Goal: Communication & Community: Answer question/provide support

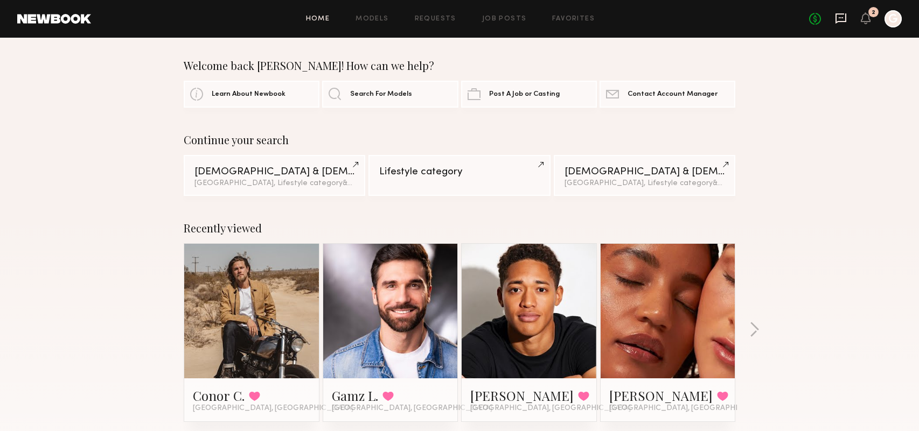
click at [835, 16] on icon at bounding box center [841, 18] width 12 height 12
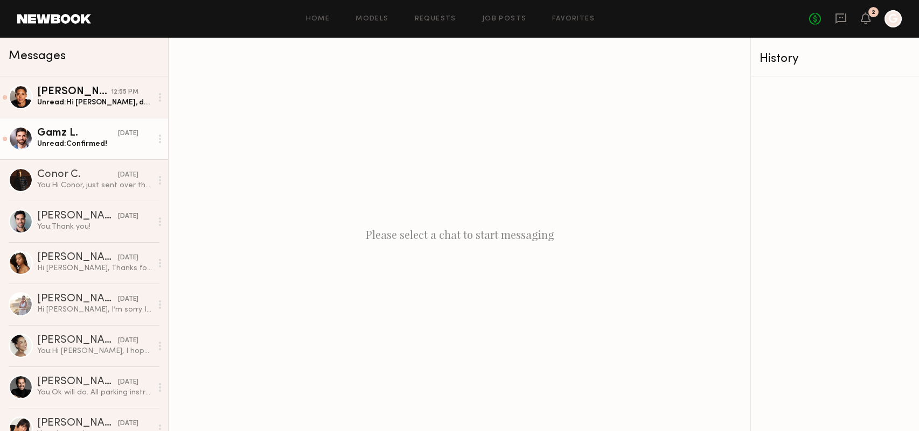
click at [121, 140] on div "Unread: Confirmed!" at bounding box center [94, 144] width 115 height 10
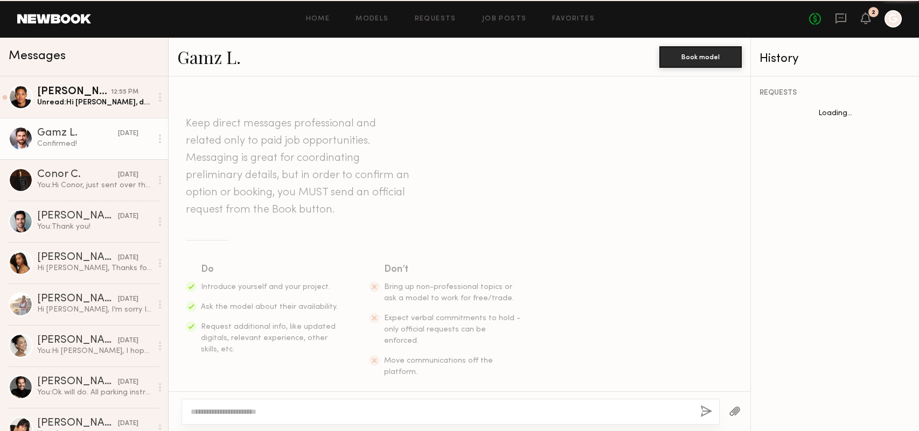
scroll to position [1140, 0]
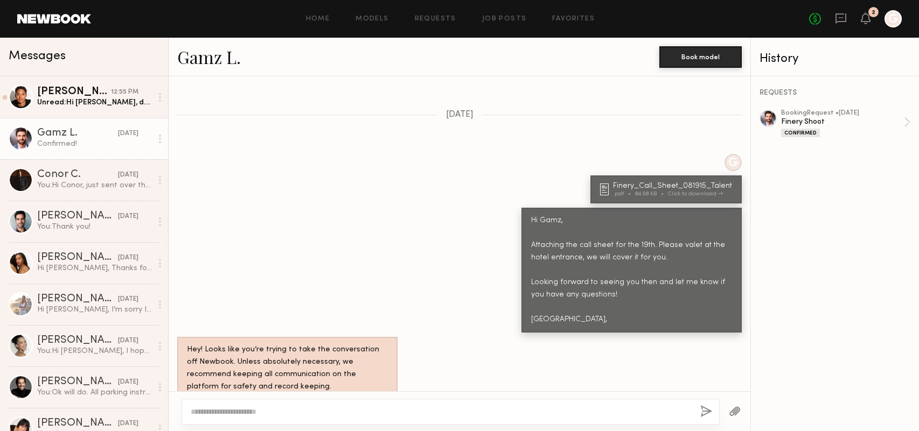
click at [348, 408] on textarea at bounding box center [441, 412] width 501 height 11
type textarea "**********"
click at [703, 412] on button "button" at bounding box center [706, 412] width 12 height 13
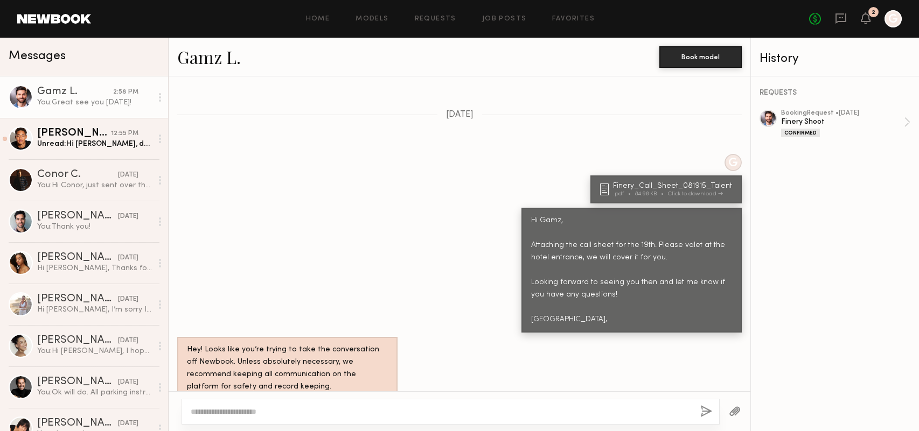
scroll to position [1357, 0]
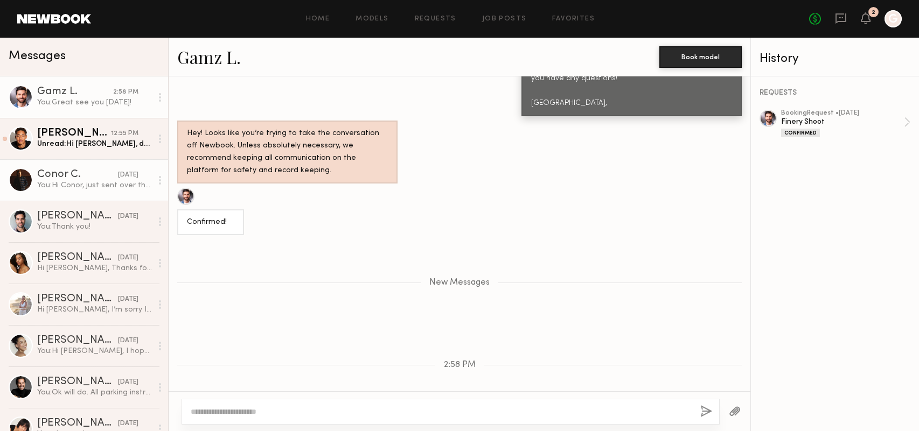
click at [121, 177] on div "[DATE]" at bounding box center [128, 175] width 20 height 10
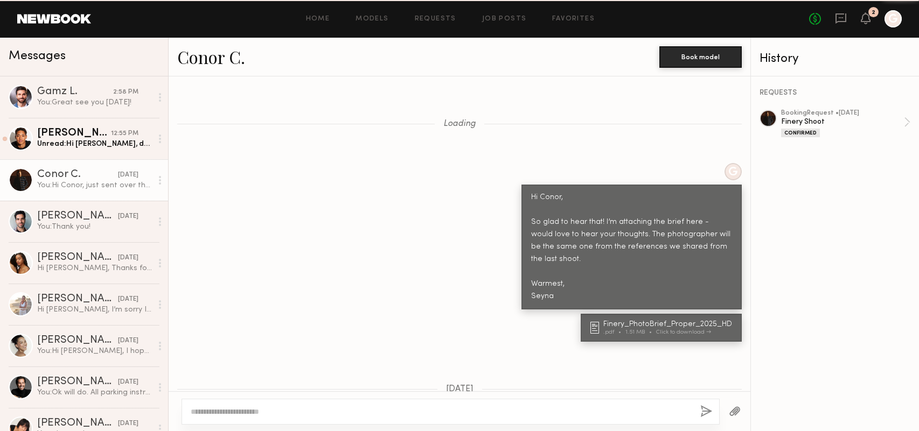
scroll to position [989, 0]
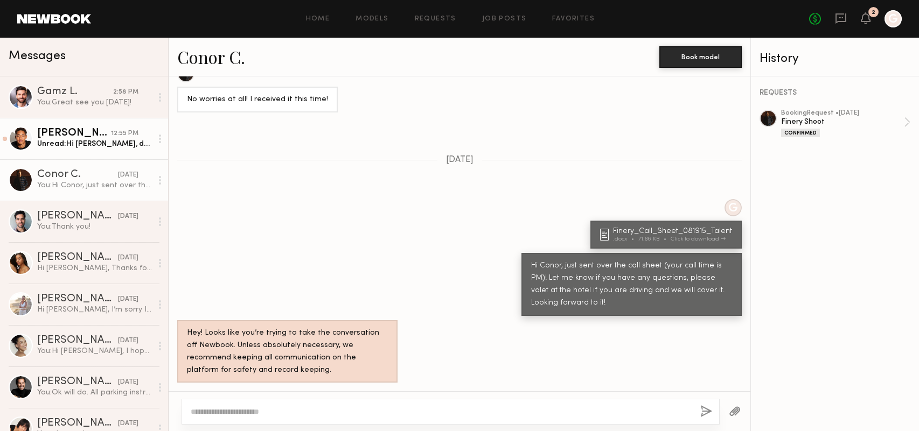
click at [108, 131] on div "[PERSON_NAME]" at bounding box center [74, 133] width 74 height 11
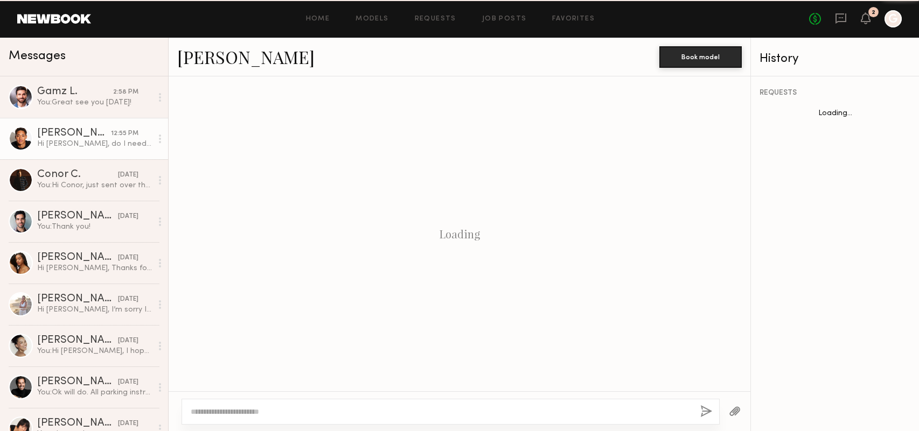
scroll to position [901, 0]
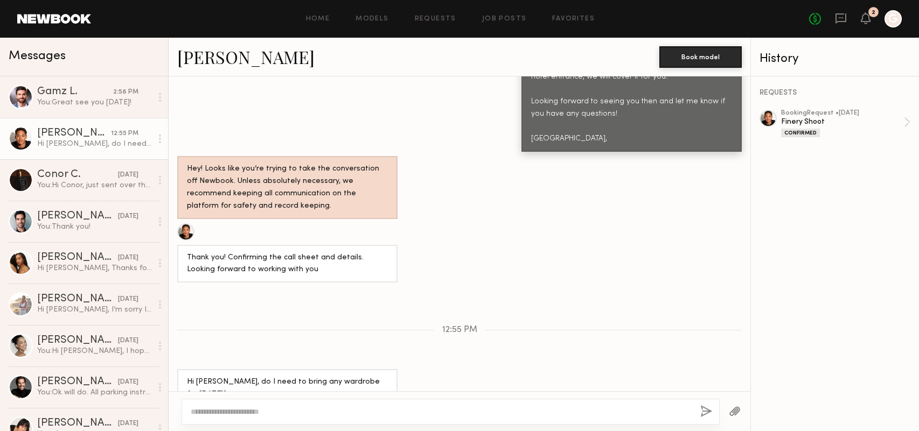
click at [297, 410] on textarea at bounding box center [441, 412] width 501 height 11
type textarea "*"
type textarea "**********"
click at [703, 408] on button "button" at bounding box center [706, 412] width 12 height 13
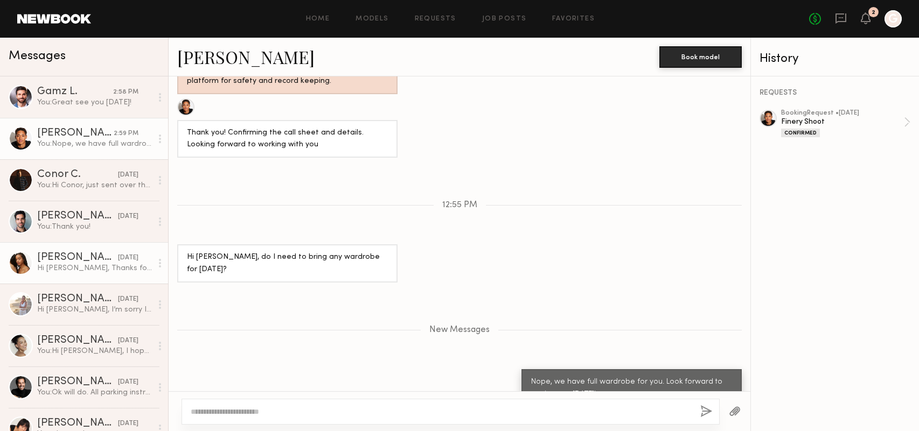
click at [80, 276] on link "[PERSON_NAME] [DATE] Hi [PERSON_NAME], Thanks for reaching out! Sounds like a g…" at bounding box center [84, 262] width 168 height 41
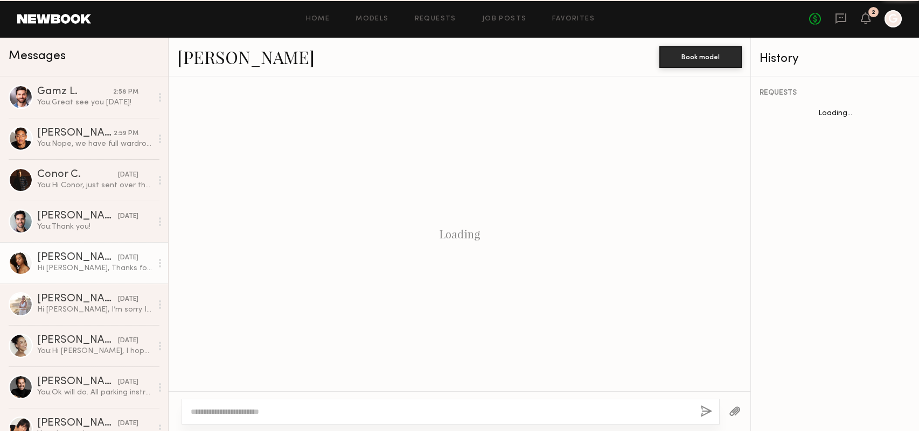
scroll to position [484, 0]
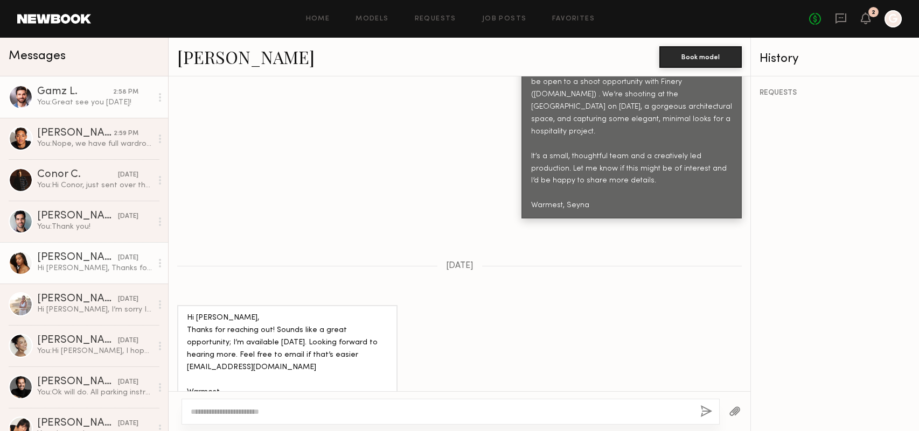
click at [98, 101] on div "You: Great see you [DATE]!" at bounding box center [94, 102] width 115 height 10
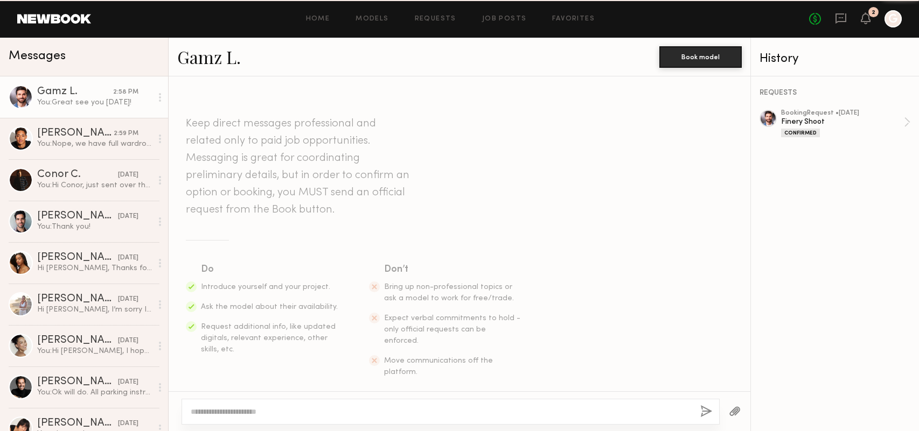
scroll to position [1274, 0]
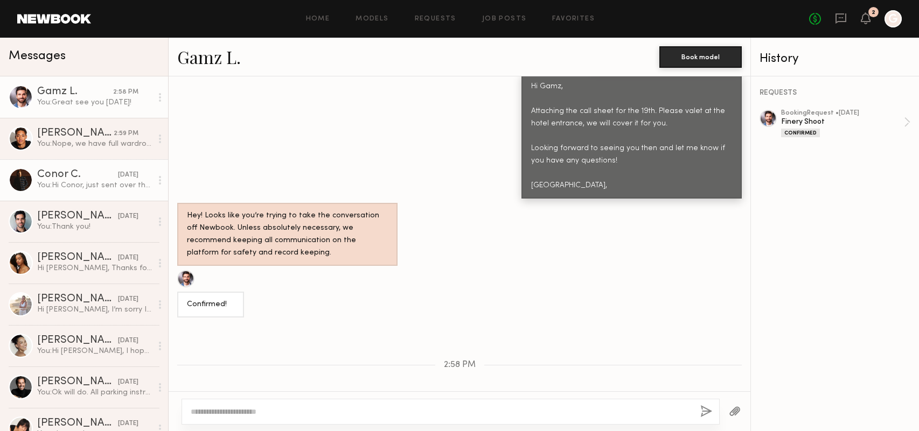
click at [93, 178] on div "Conor C." at bounding box center [77, 175] width 81 height 11
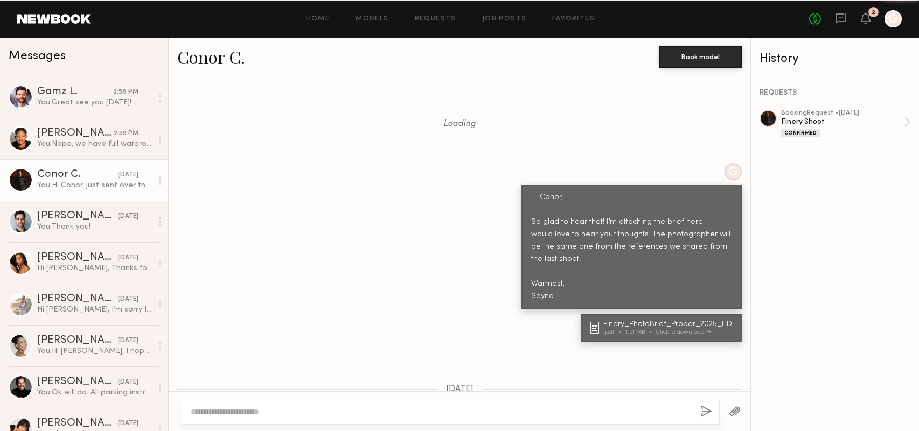
scroll to position [989, 0]
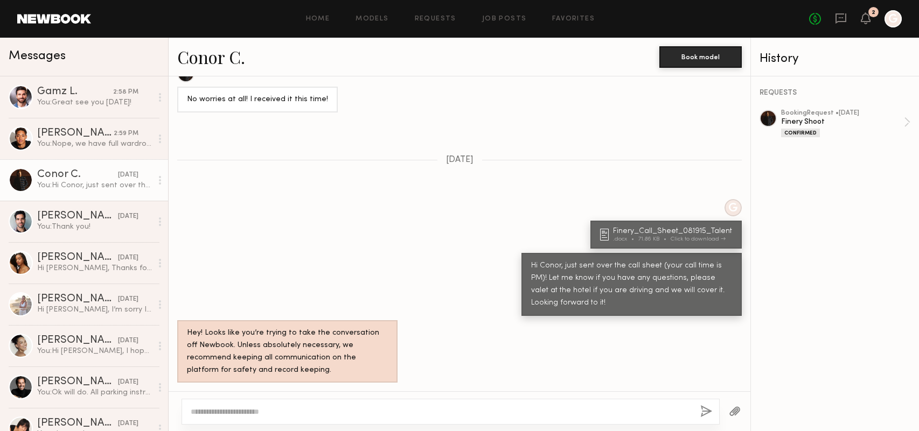
click at [264, 409] on textarea at bounding box center [441, 412] width 501 height 11
type textarea "**********"
click at [707, 410] on button "button" at bounding box center [706, 412] width 12 height 13
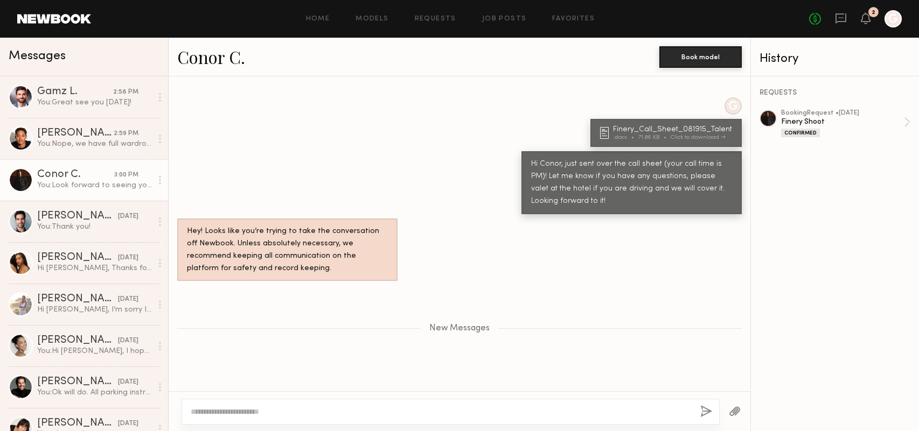
scroll to position [1090, 0]
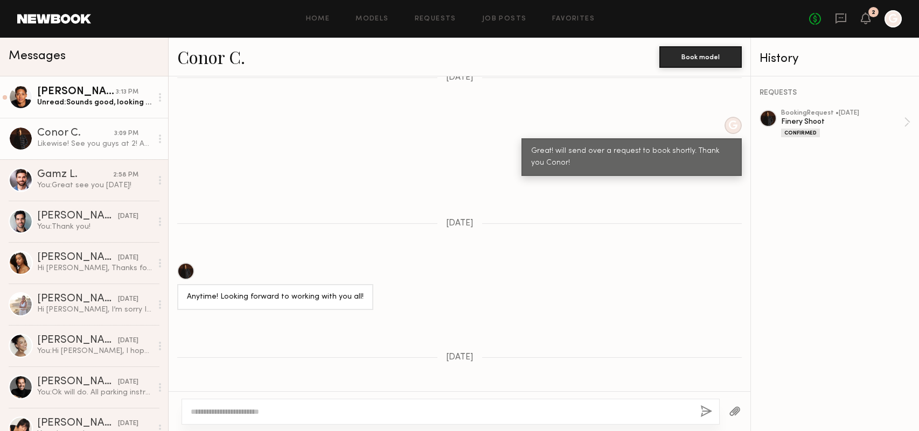
scroll to position [1692, 0]
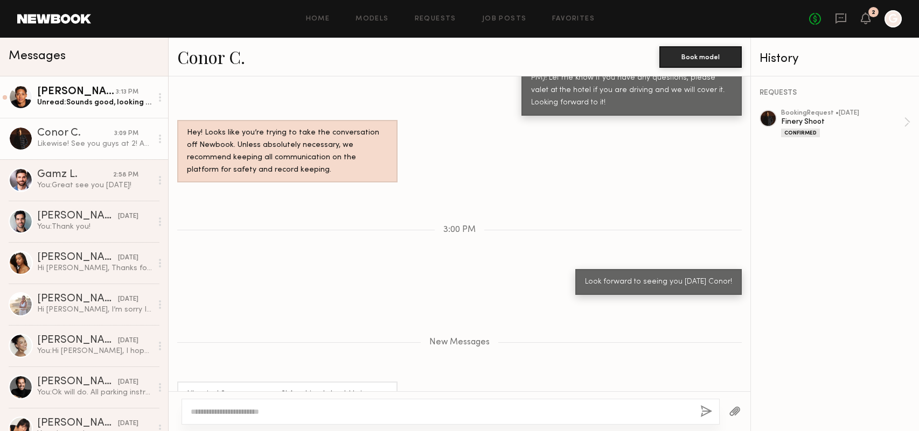
click at [93, 101] on div "Unread: Sounds good, looking forward to seeing you tomorrow as well!" at bounding box center [94, 102] width 115 height 10
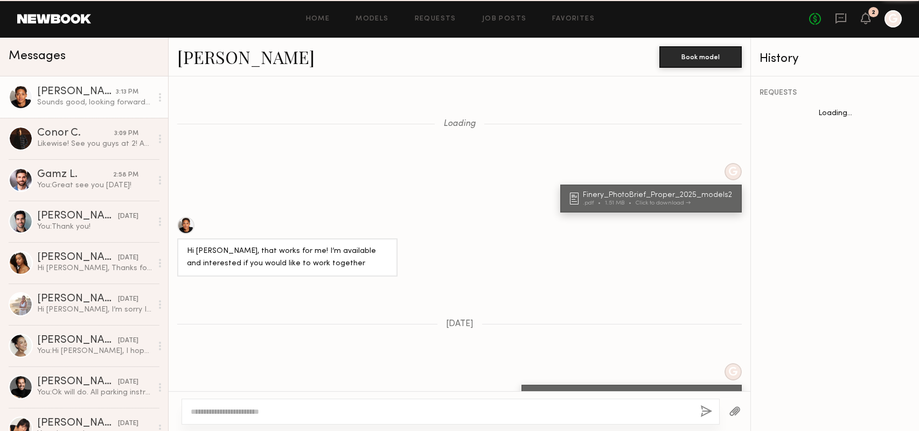
scroll to position [708, 0]
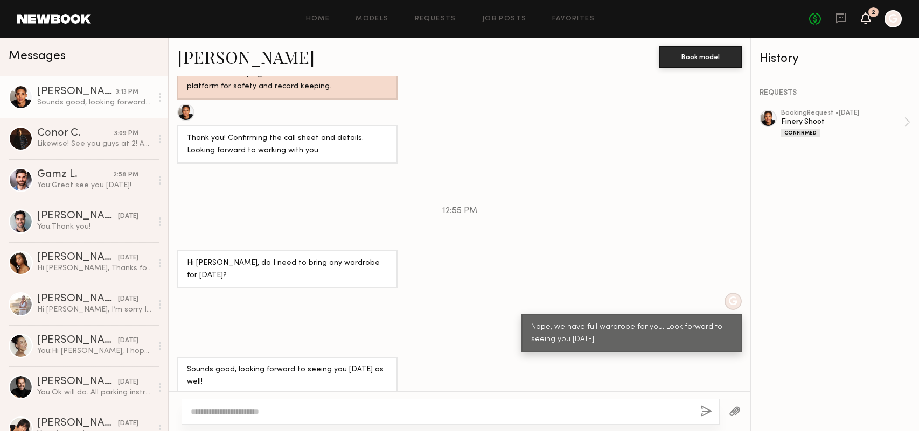
click at [865, 21] on icon at bounding box center [865, 18] width 9 height 8
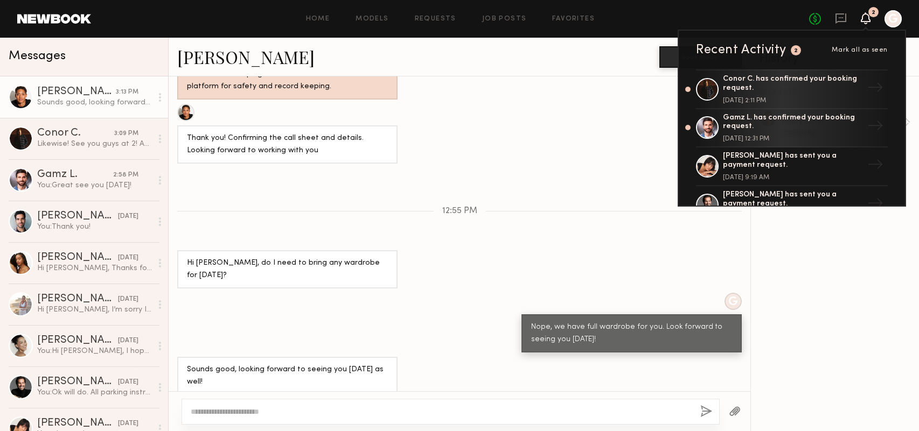
scroll to position [706, 0]
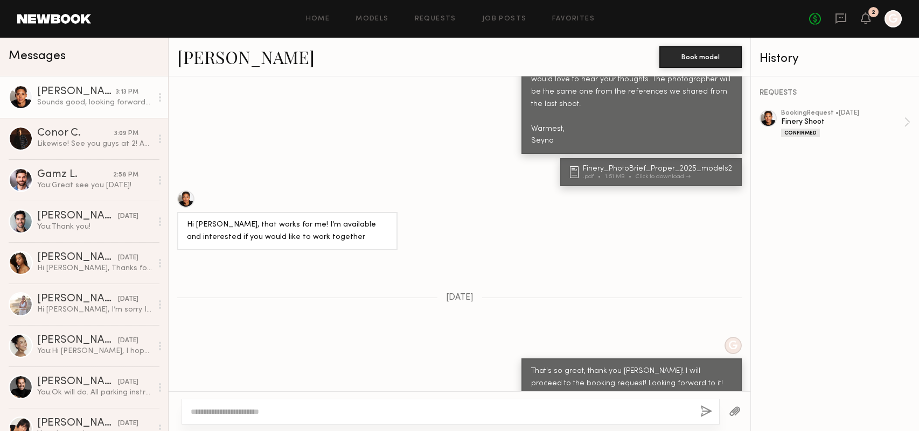
scroll to position [1364, 0]
